Goal: Information Seeking & Learning: Learn about a topic

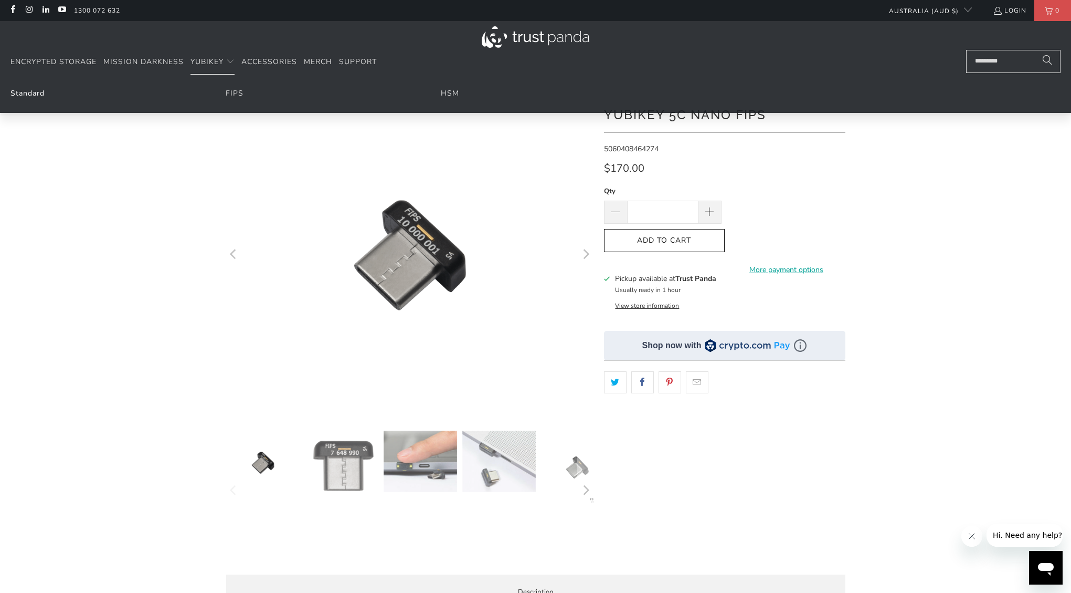
click at [28, 93] on link "Standard" at bounding box center [27, 93] width 34 height 10
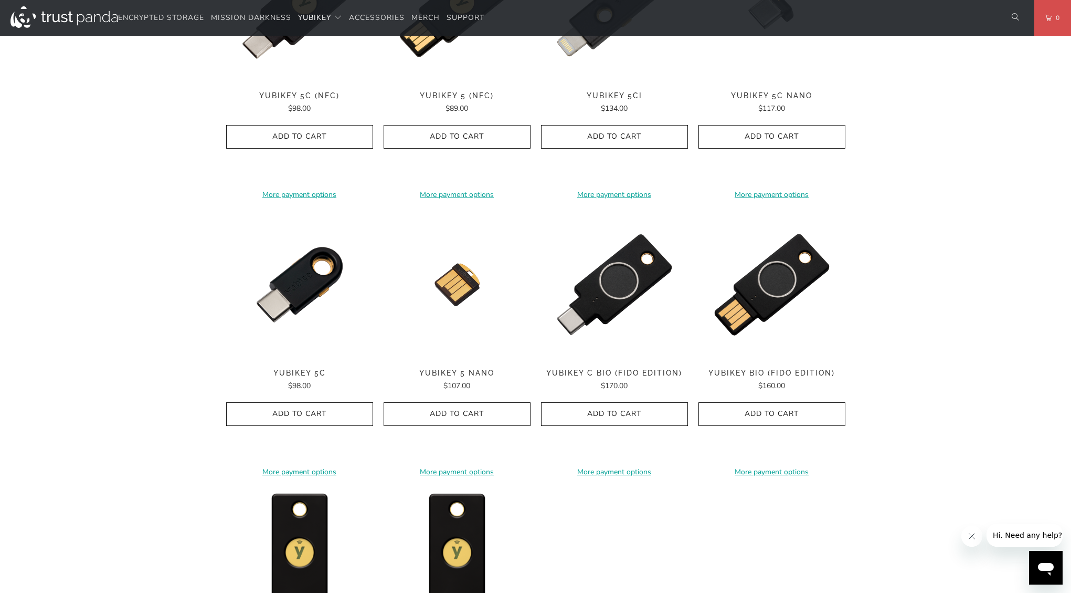
scroll to position [594, 0]
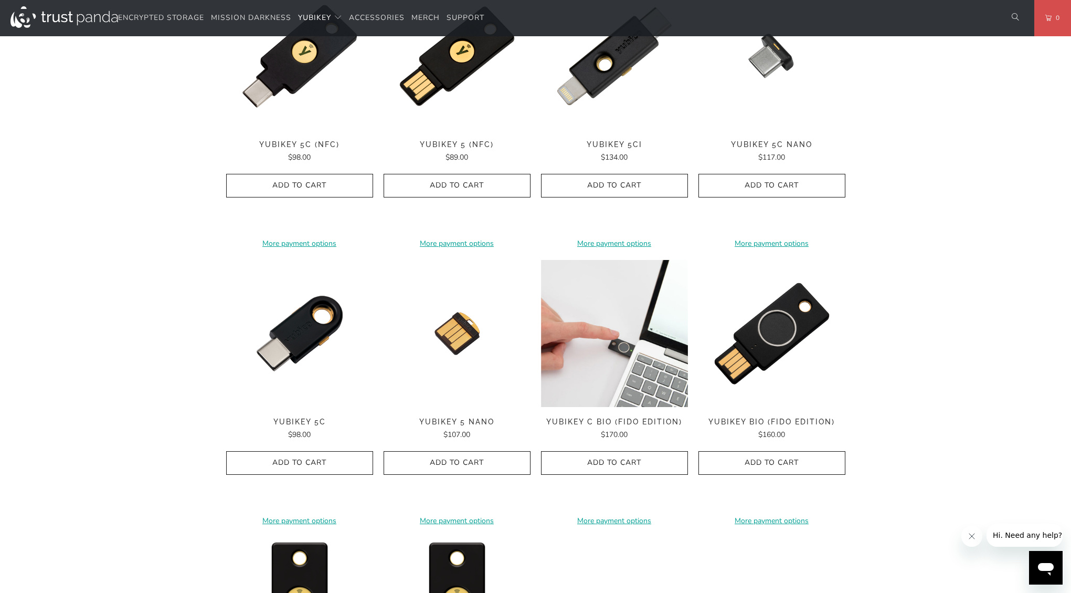
click at [623, 340] on img at bounding box center [614, 333] width 147 height 147
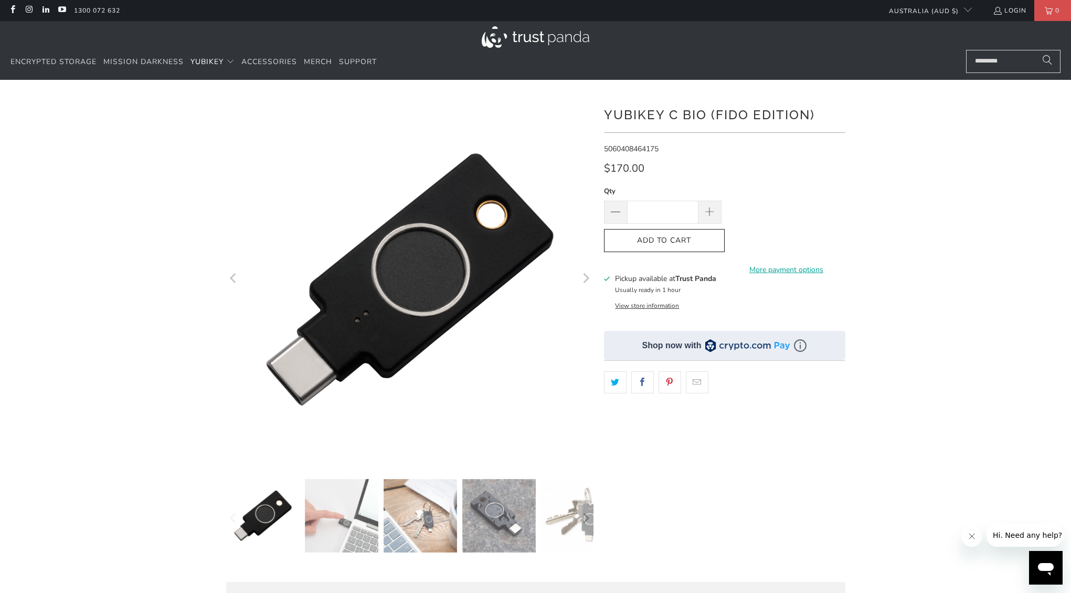
click at [587, 280] on icon "Next" at bounding box center [587, 279] width 6 height 10
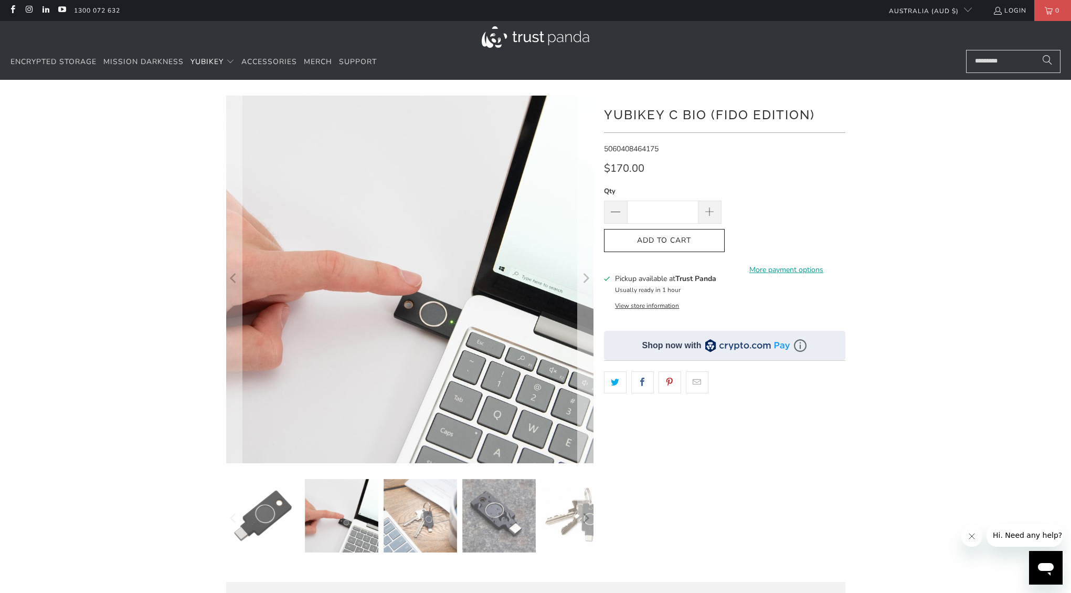
click at [587, 280] on icon "Next" at bounding box center [587, 279] width 6 height 10
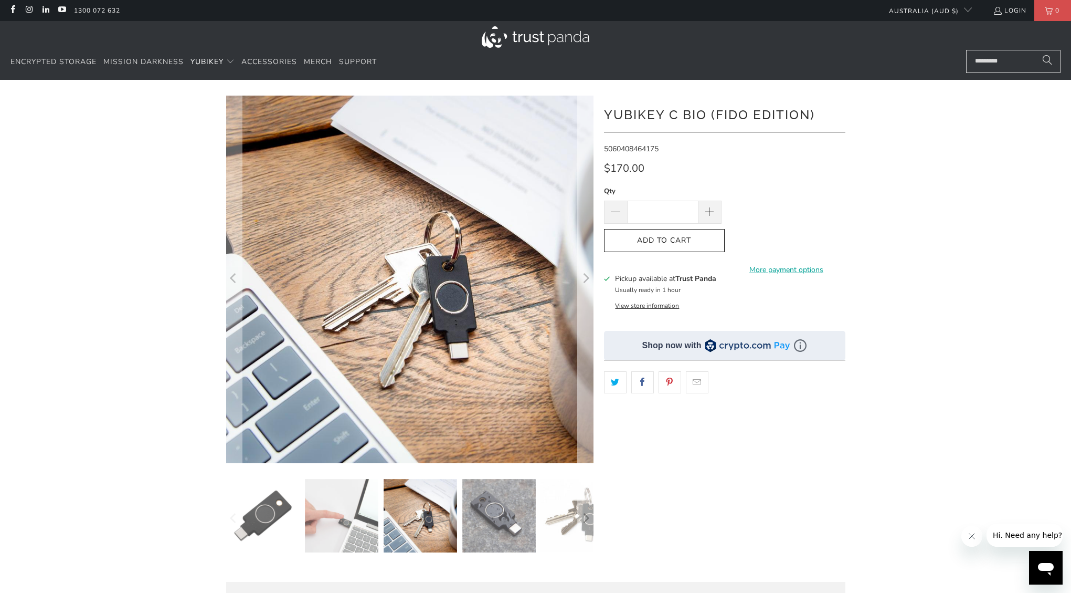
click at [587, 280] on icon "Next" at bounding box center [587, 279] width 6 height 10
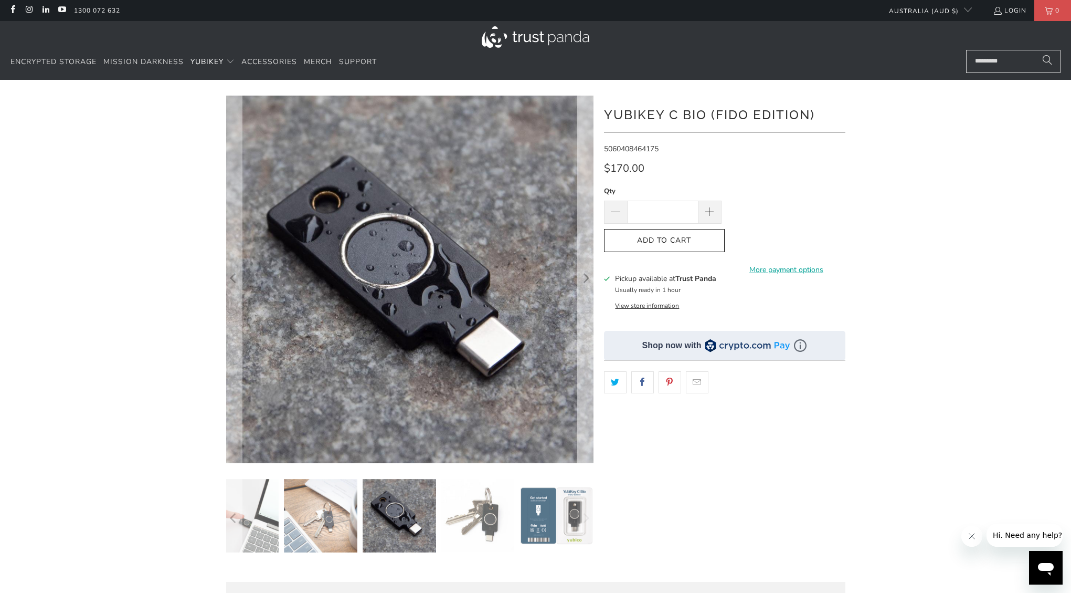
click at [587, 280] on icon "Next" at bounding box center [587, 279] width 6 height 10
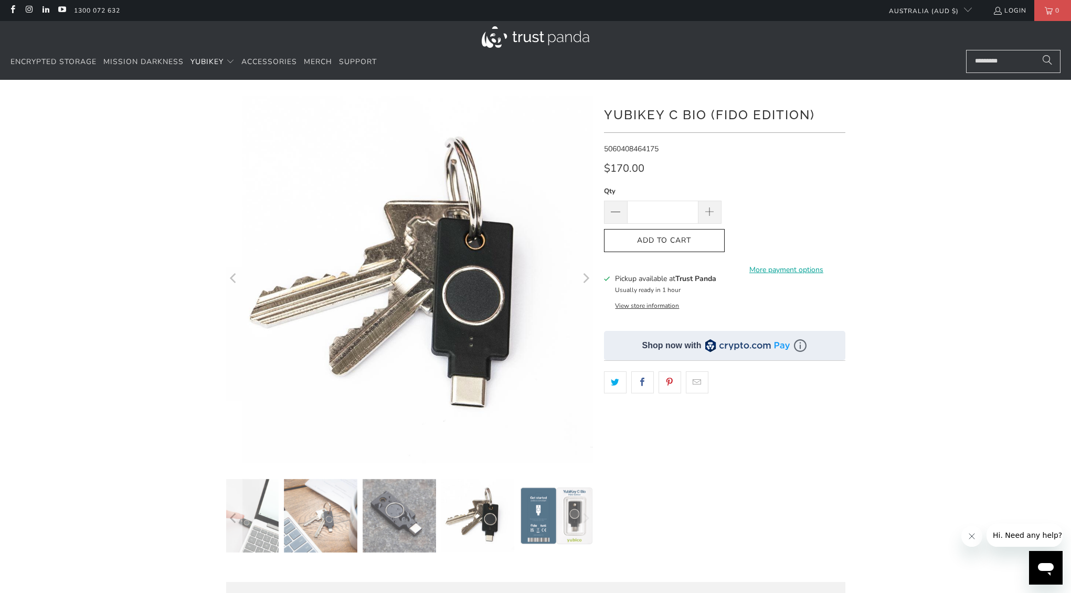
click at [587, 280] on icon "Next" at bounding box center [587, 279] width 6 height 10
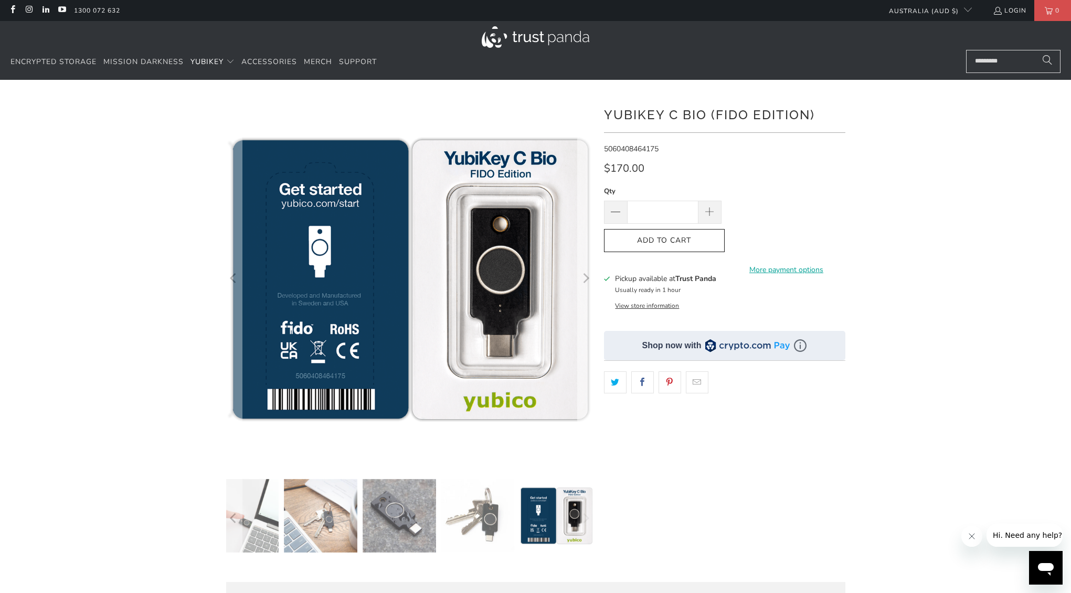
click at [587, 280] on icon "Next" at bounding box center [587, 279] width 6 height 10
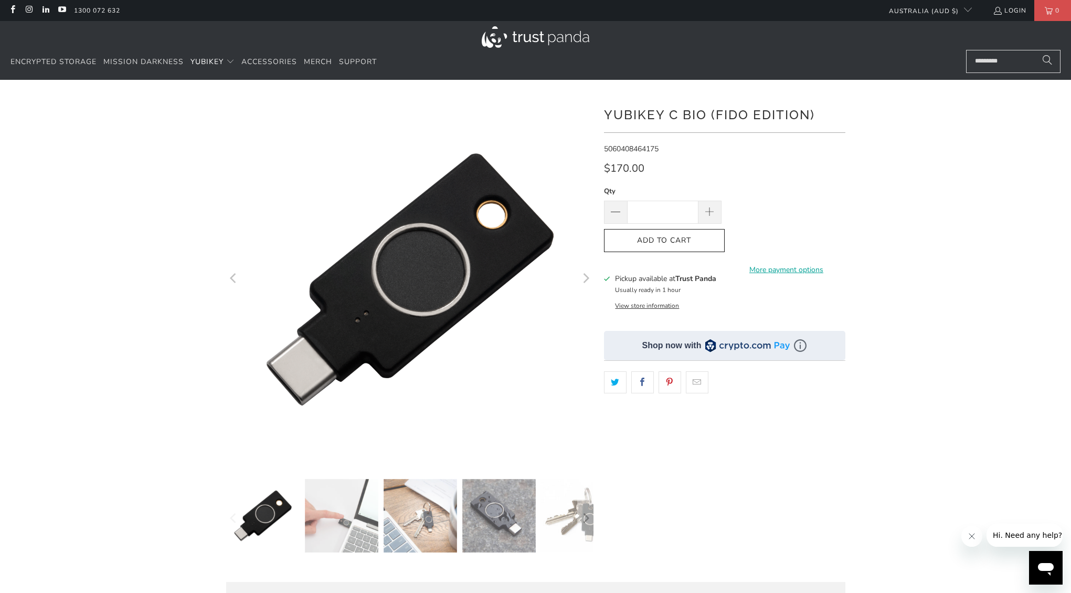
click at [587, 280] on icon "Next" at bounding box center [587, 279] width 6 height 10
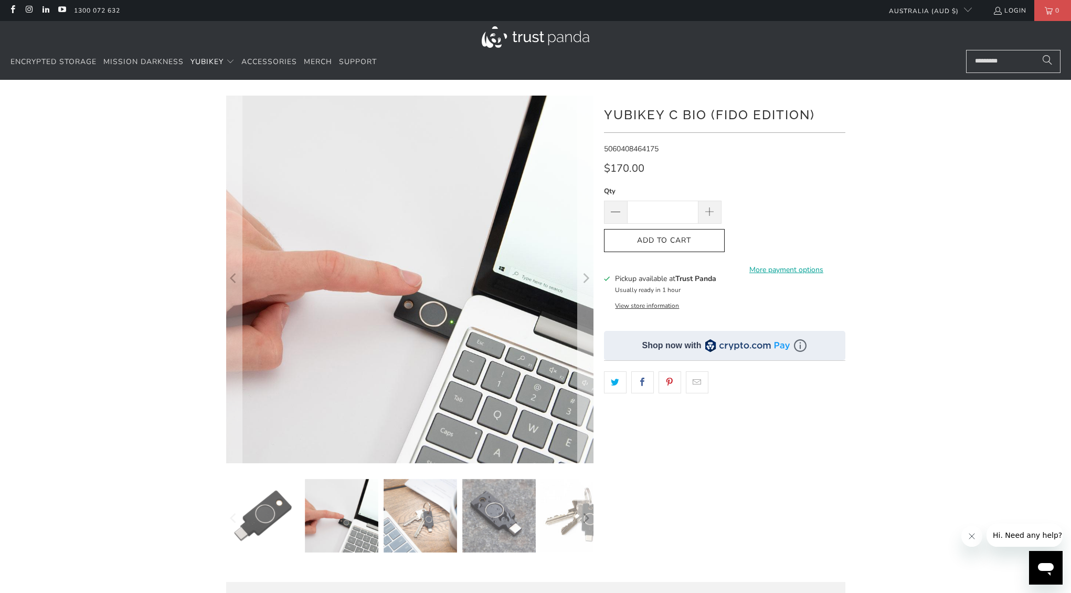
click at [587, 280] on icon "Next" at bounding box center [587, 279] width 6 height 10
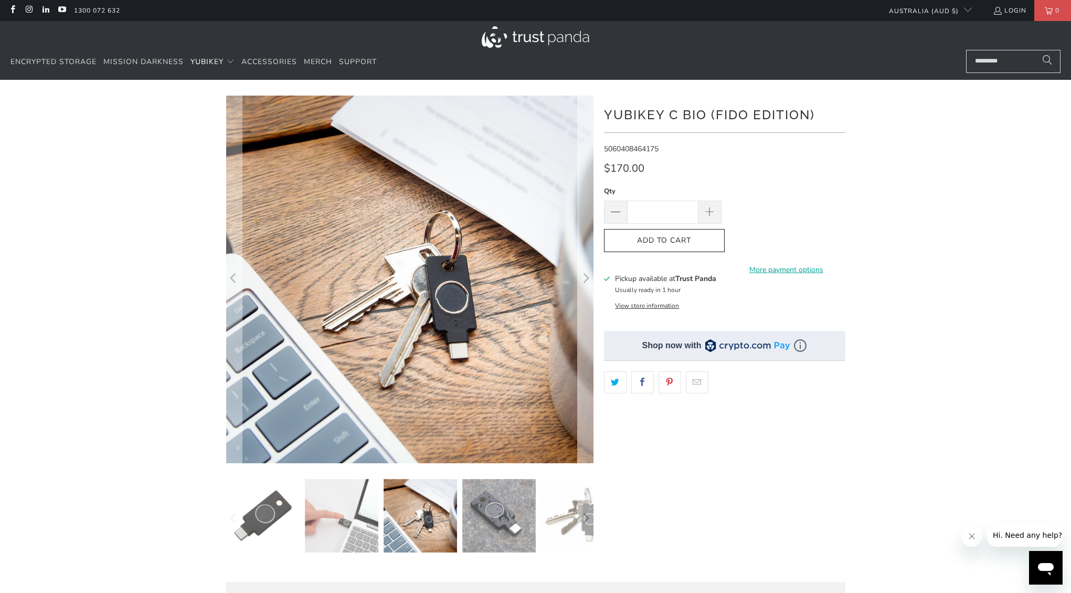
click at [587, 280] on icon "Next" at bounding box center [587, 279] width 6 height 10
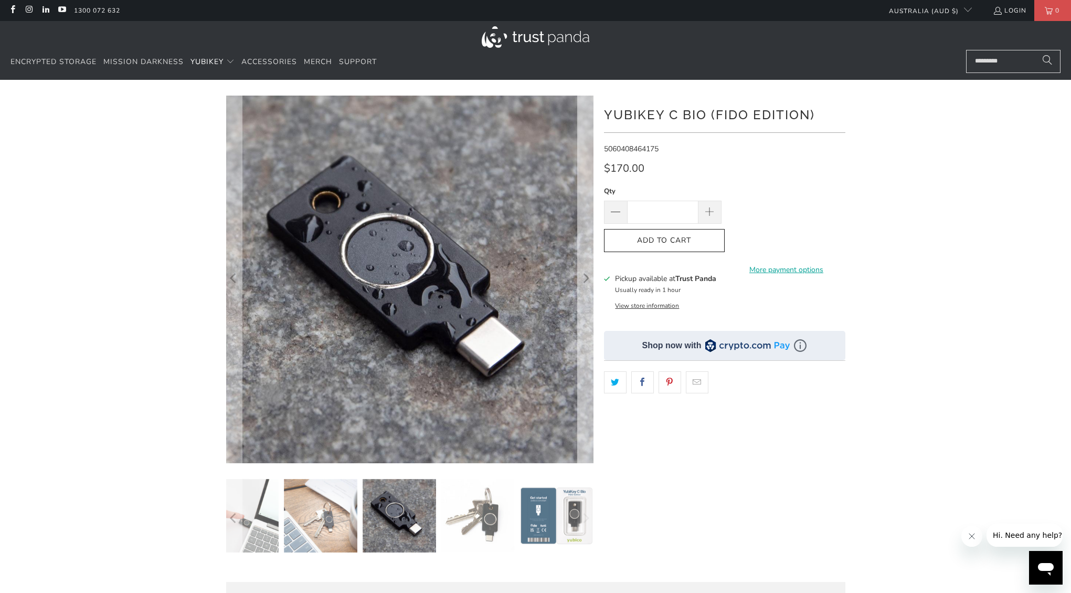
click at [587, 280] on icon "Next" at bounding box center [587, 279] width 6 height 10
